Goal: Task Accomplishment & Management: Use online tool/utility

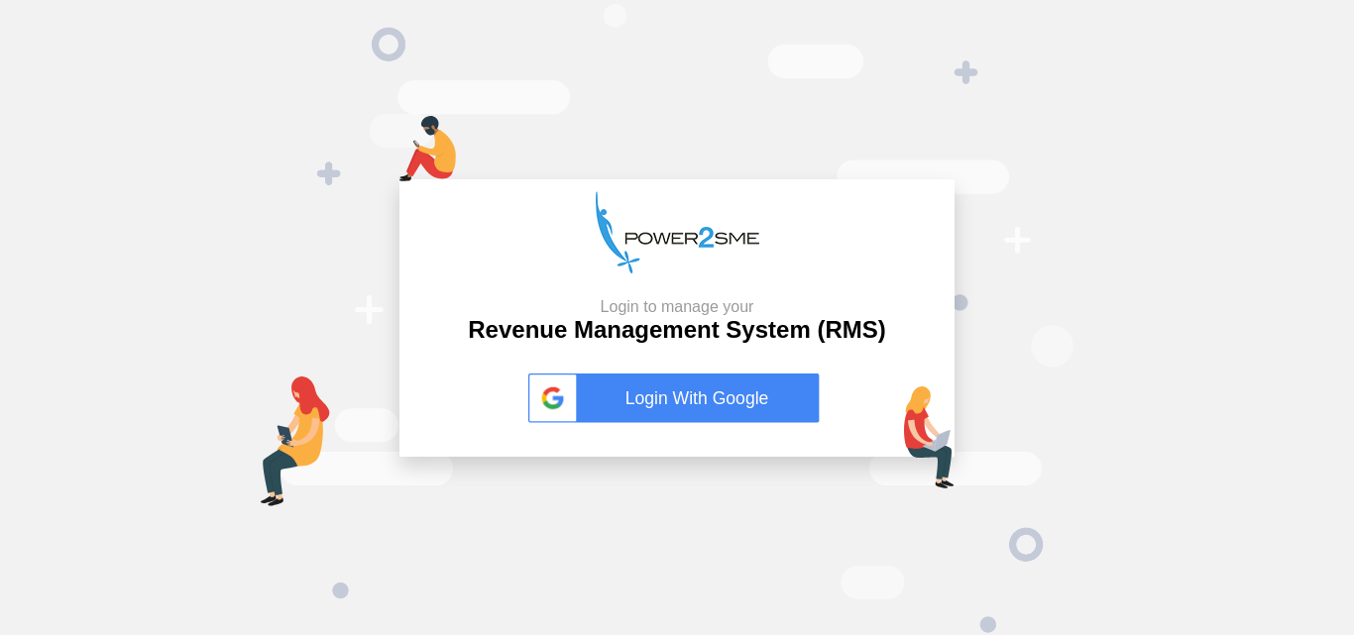
click at [643, 404] on link "Login With Google" at bounding box center [676, 399] width 297 height 50
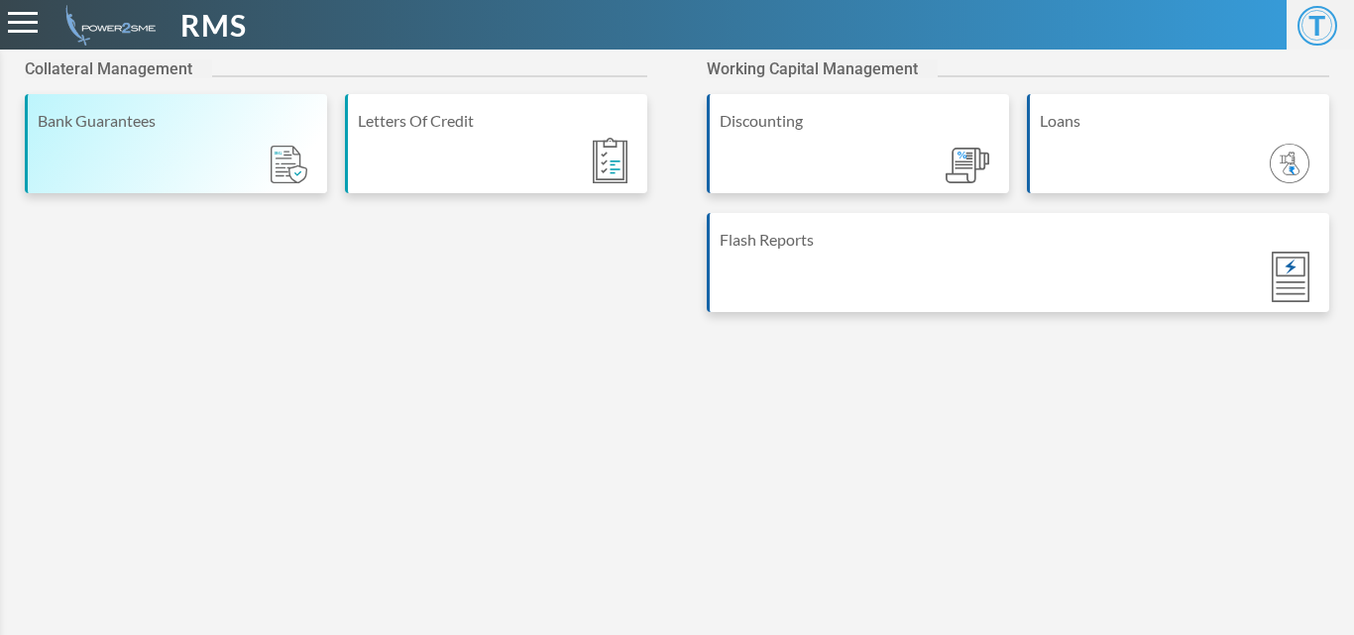
click at [225, 125] on div "Bank Guarantees" at bounding box center [177, 121] width 279 height 24
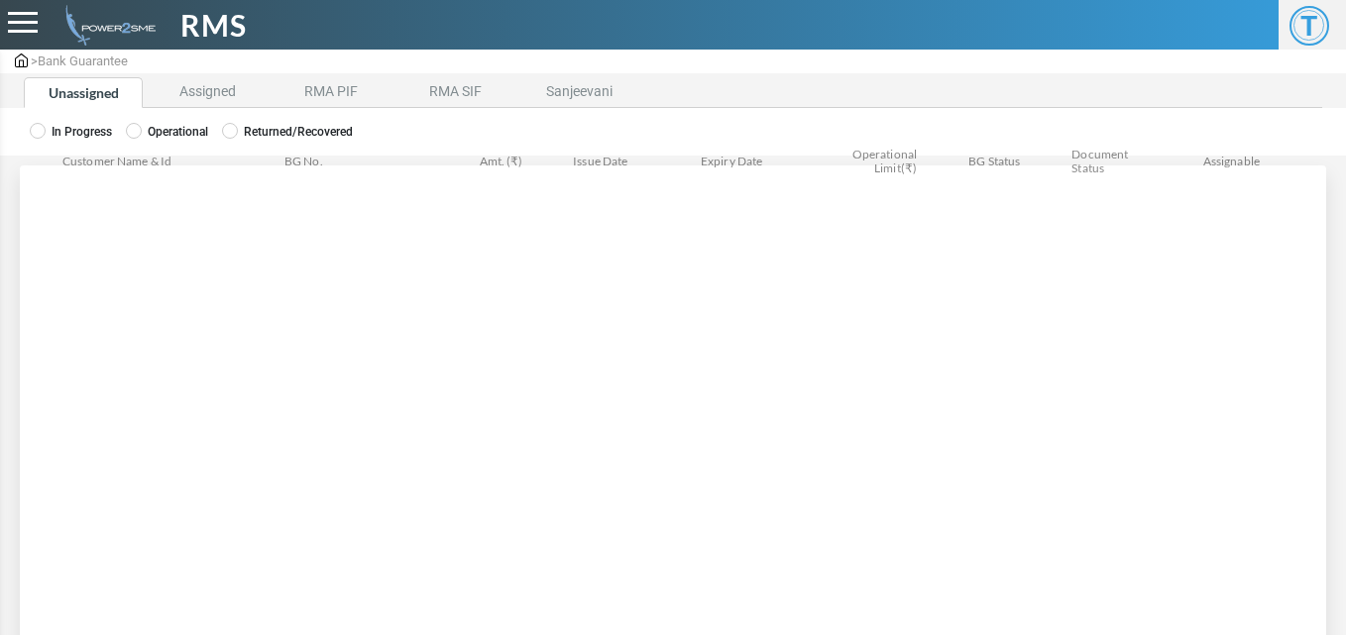
click at [192, 98] on li "Assigned" at bounding box center [207, 92] width 119 height 31
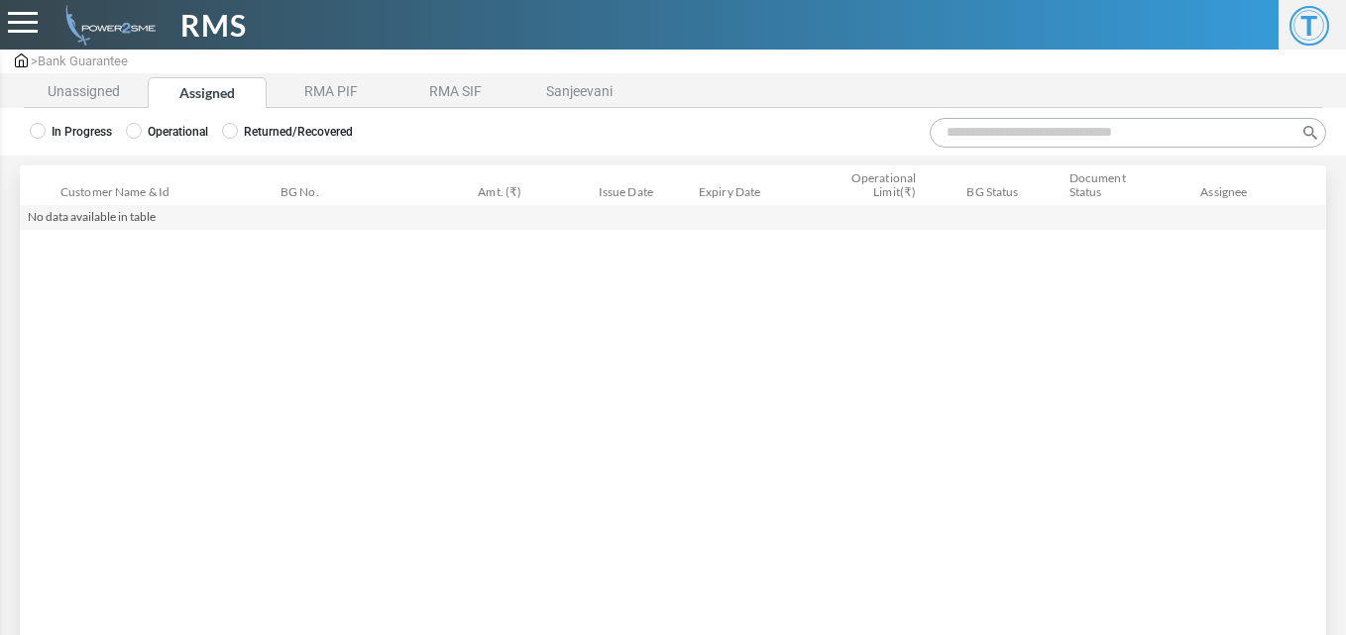
click at [177, 136] on label "Operational" at bounding box center [167, 132] width 82 height 18
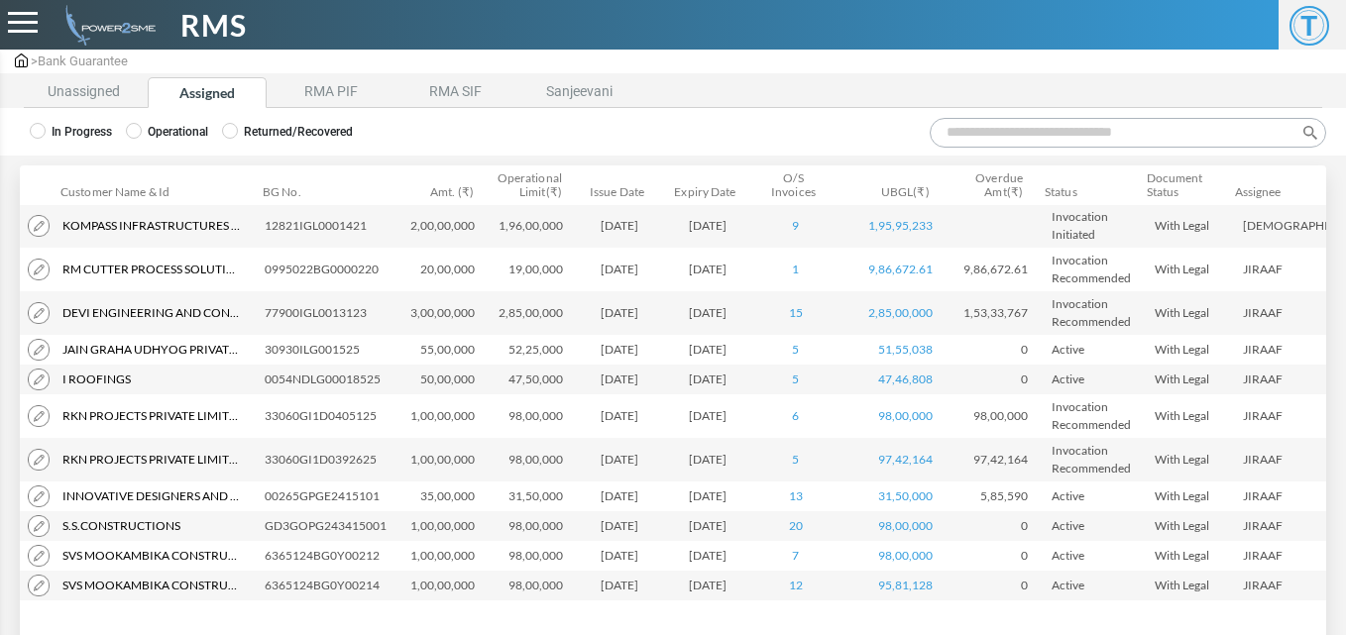
click at [971, 139] on input "Search:" at bounding box center [1128, 133] width 396 height 30
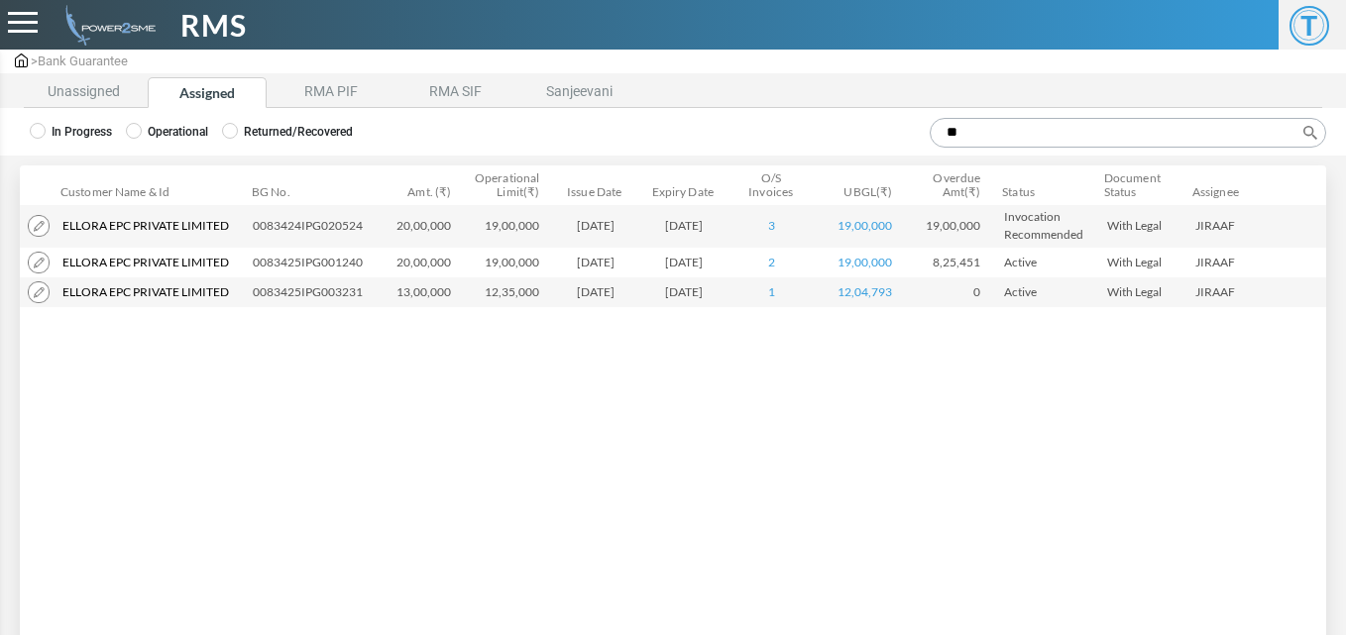
type input "*"
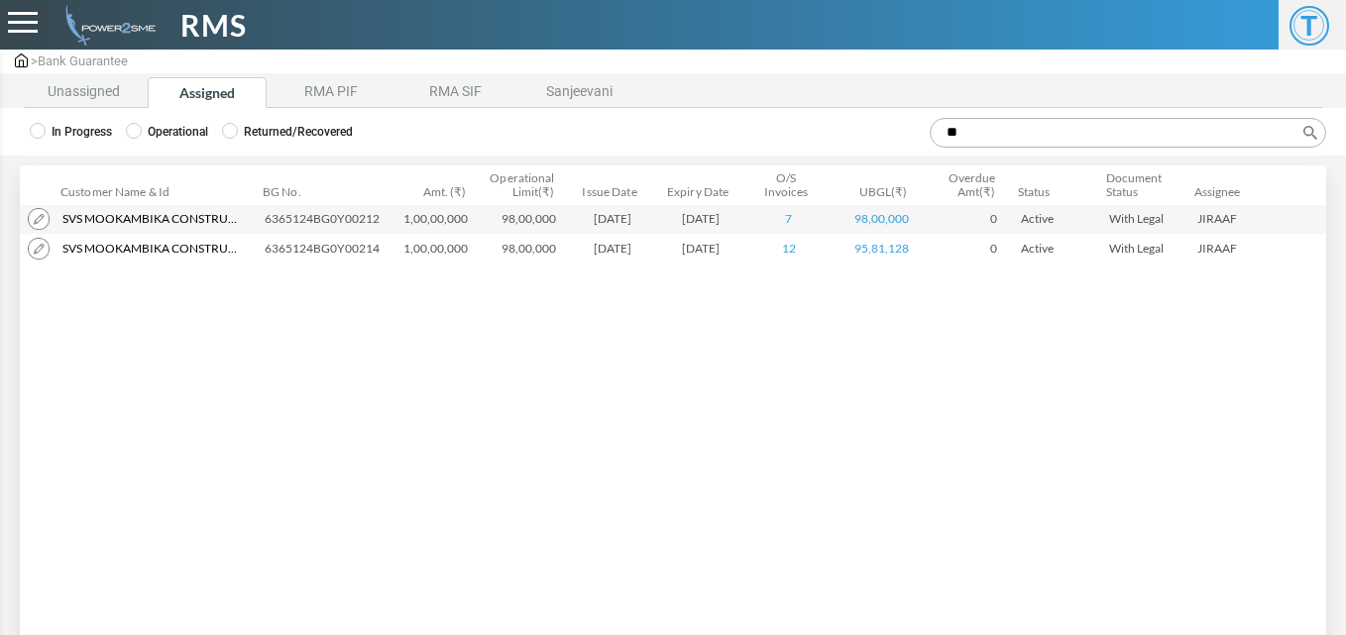
type input "*"
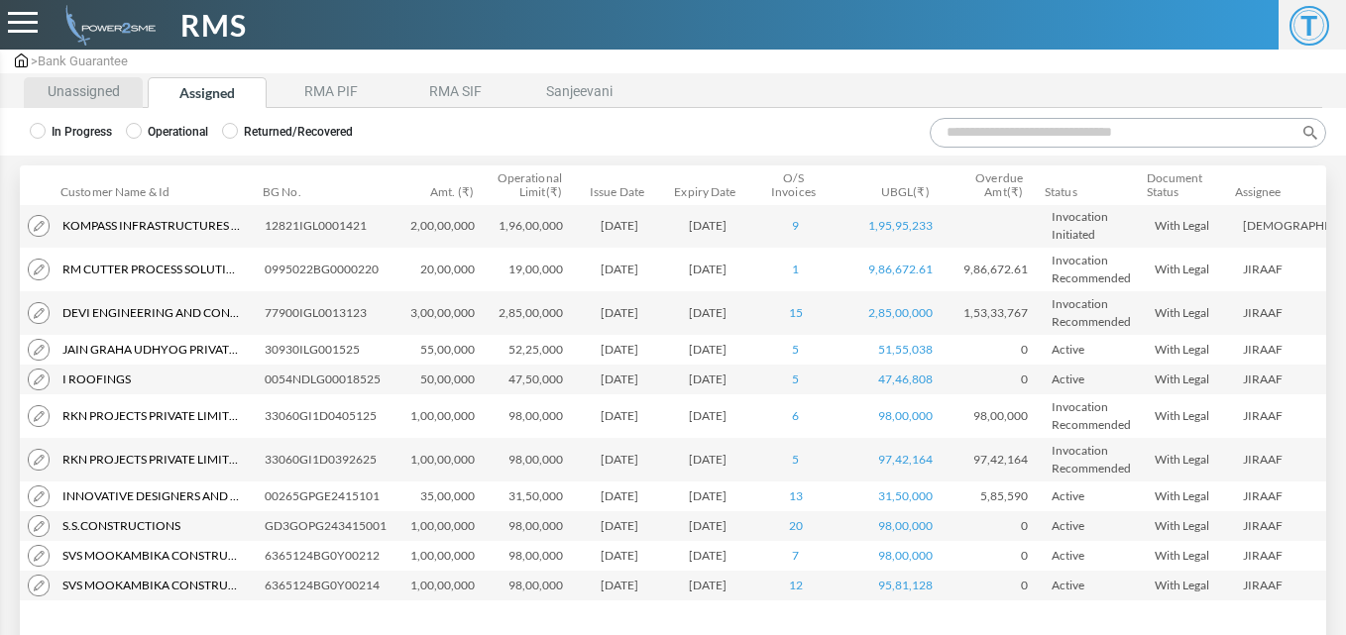
click at [106, 96] on li "Unassigned" at bounding box center [83, 92] width 119 height 31
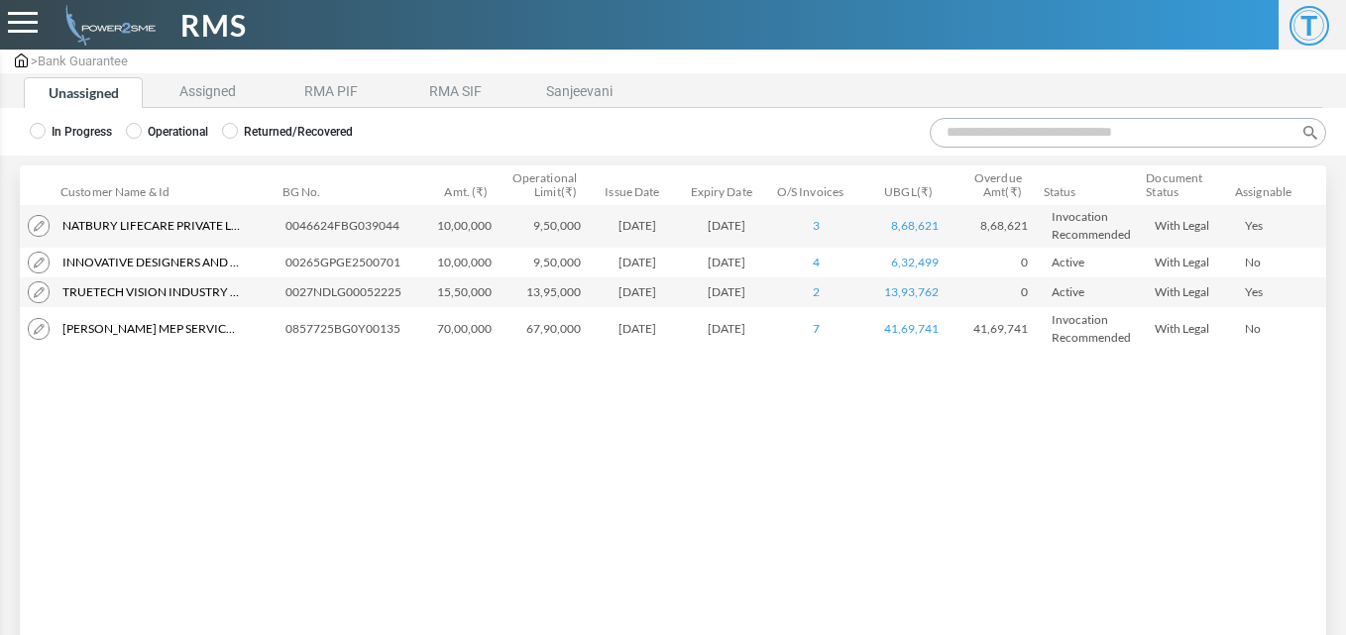
click at [959, 143] on input "Search:" at bounding box center [1128, 133] width 396 height 30
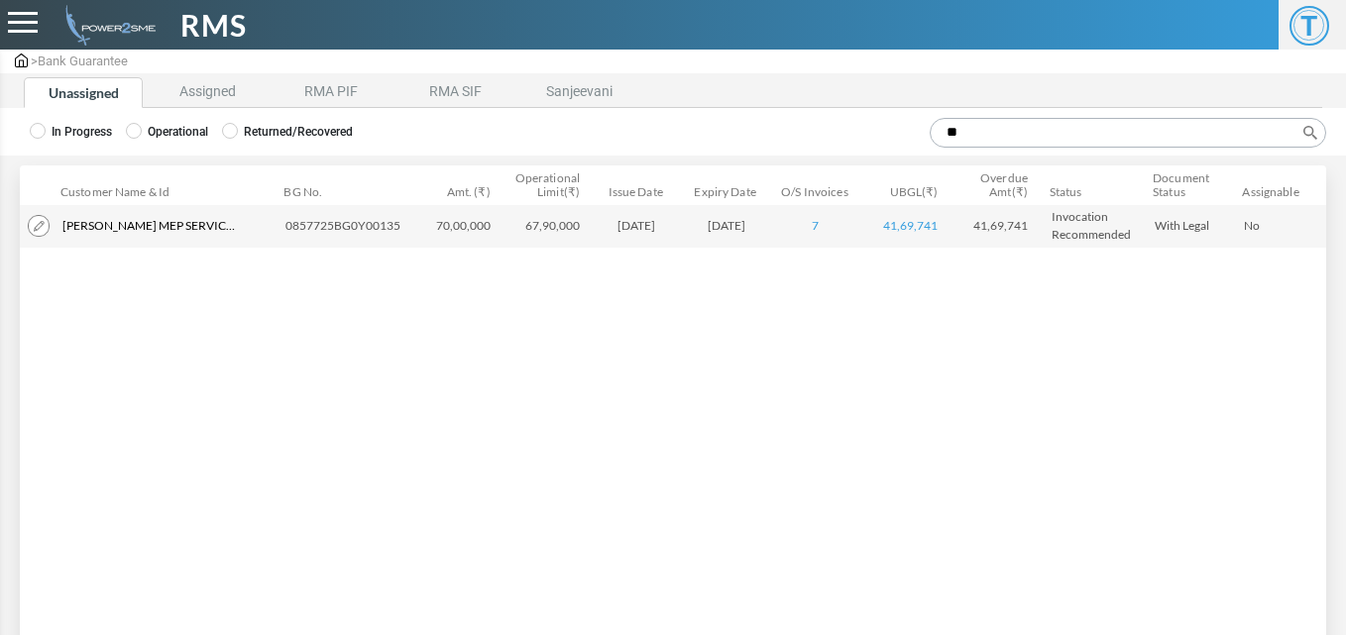
type input "*"
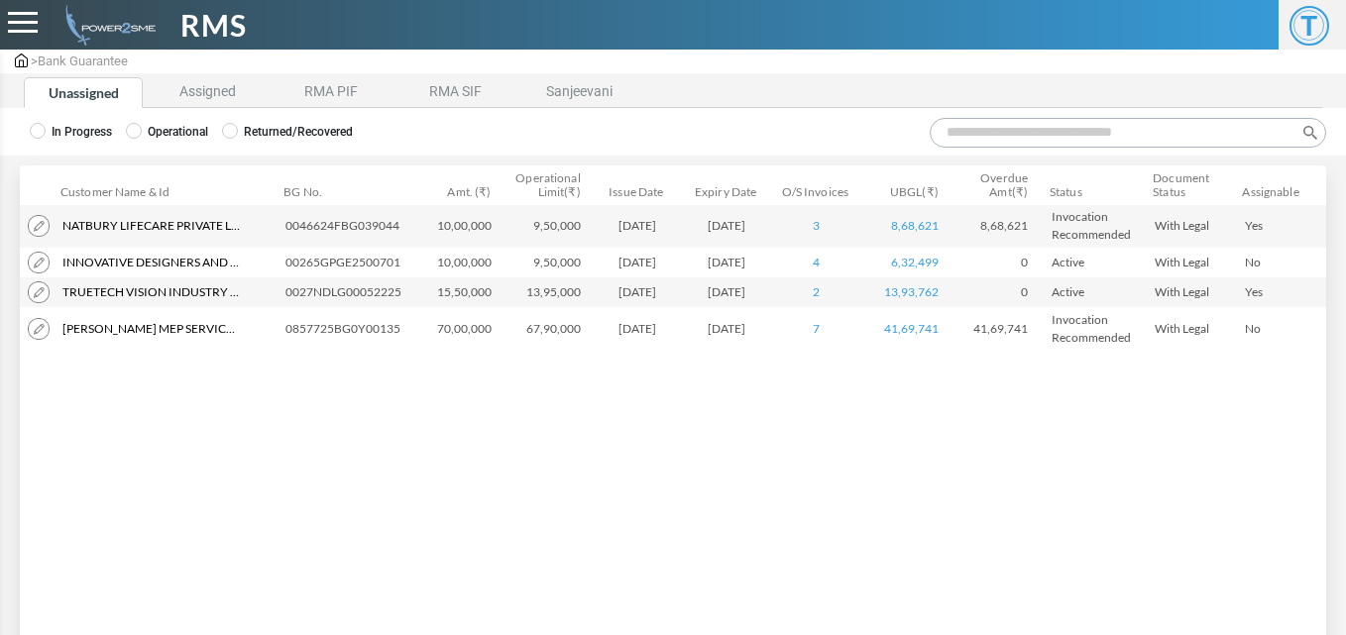
type input "*"
click at [222, 93] on li "Assigned" at bounding box center [207, 92] width 119 height 31
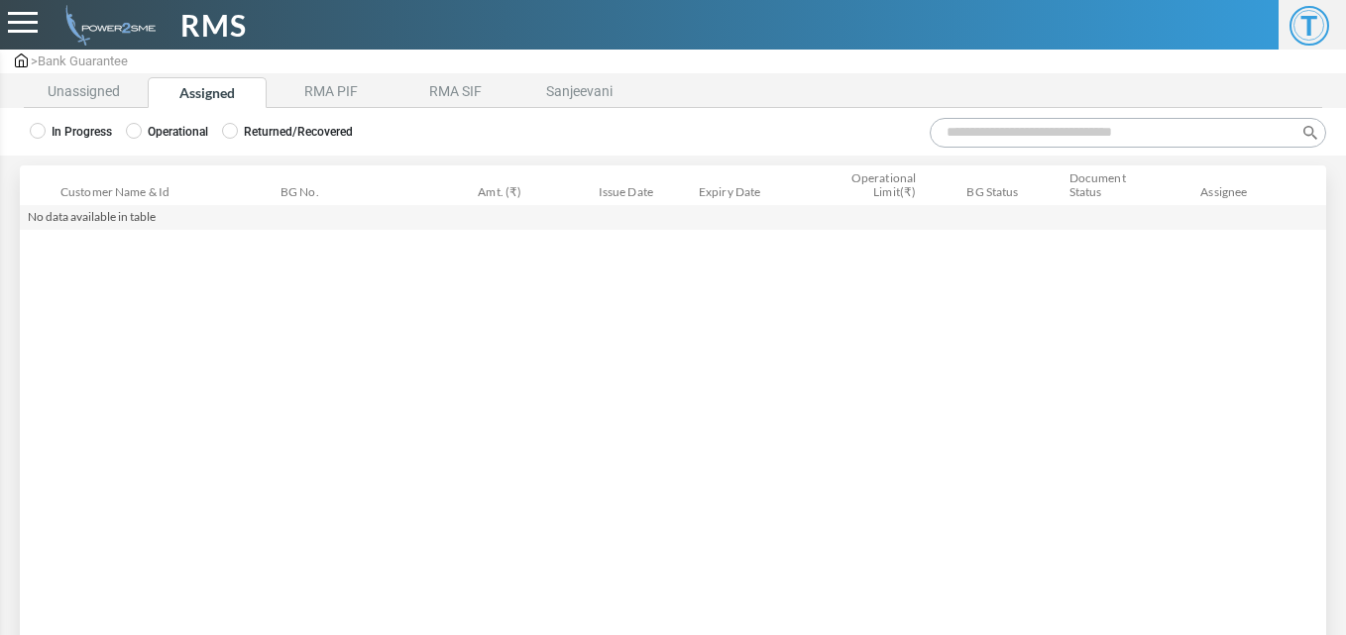
click at [190, 131] on label "Operational" at bounding box center [167, 132] width 82 height 18
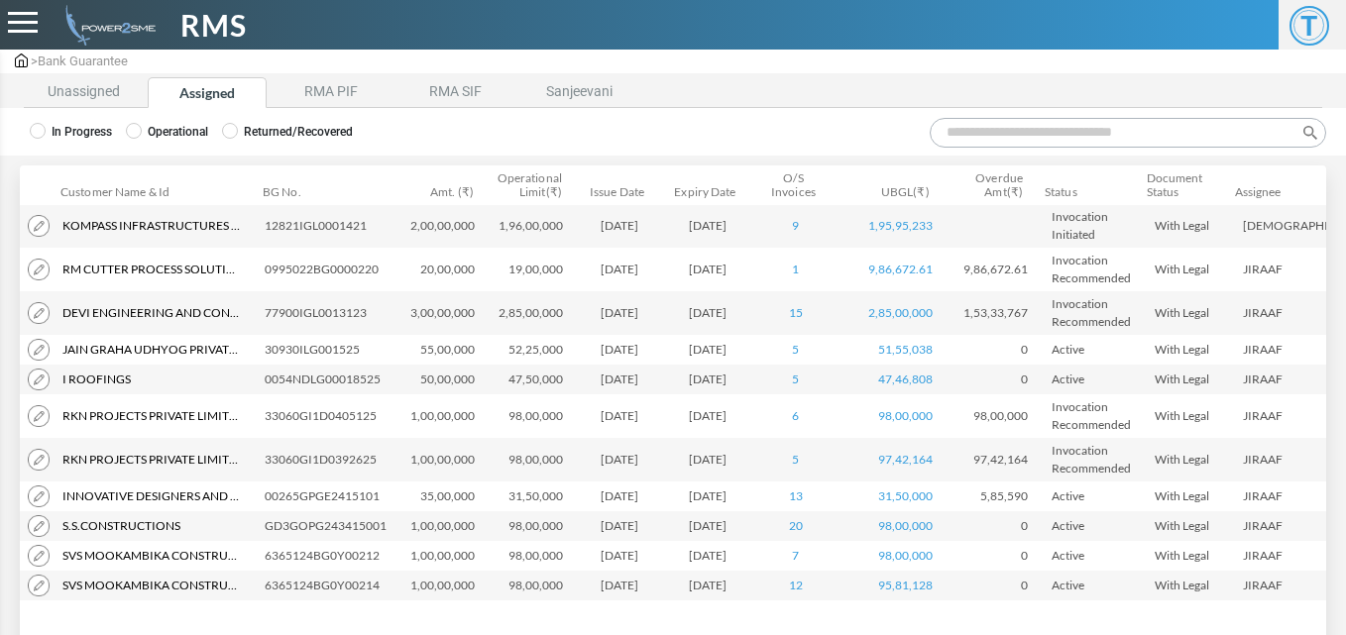
click at [999, 139] on input "Search:" at bounding box center [1128, 133] width 396 height 30
type input "*"
click at [986, 133] on input "Search:" at bounding box center [1128, 133] width 396 height 30
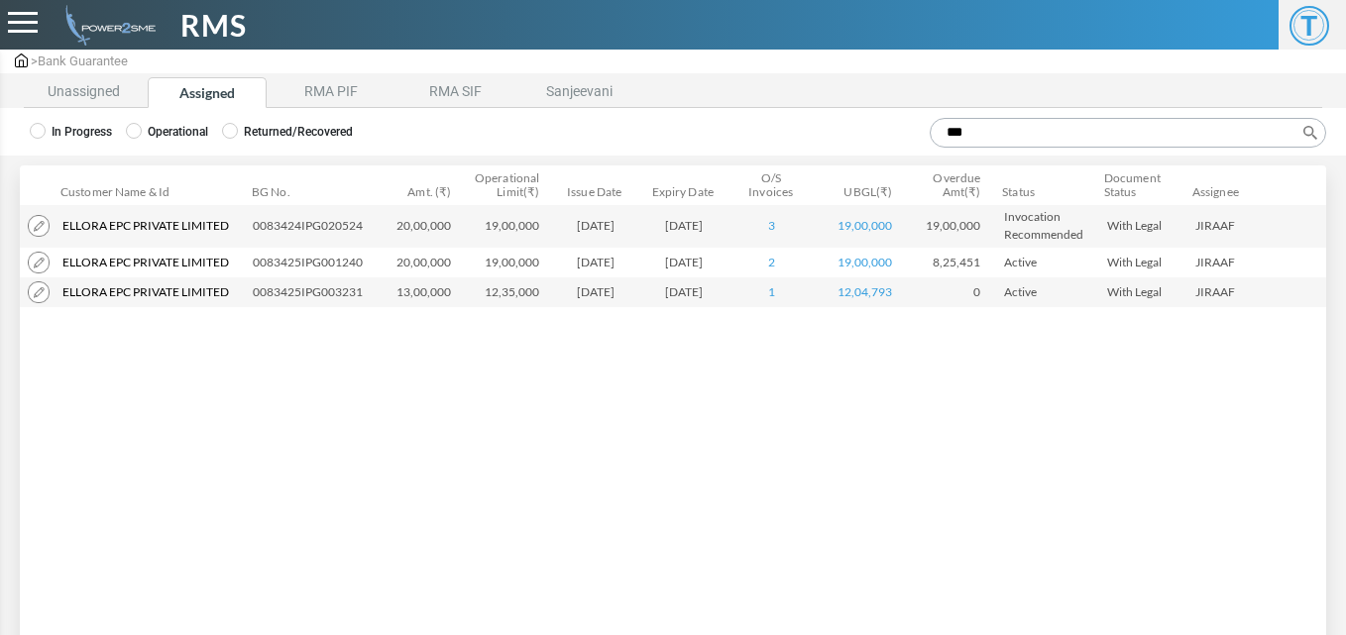
type input "***"
